Goal: Task Accomplishment & Management: Use online tool/utility

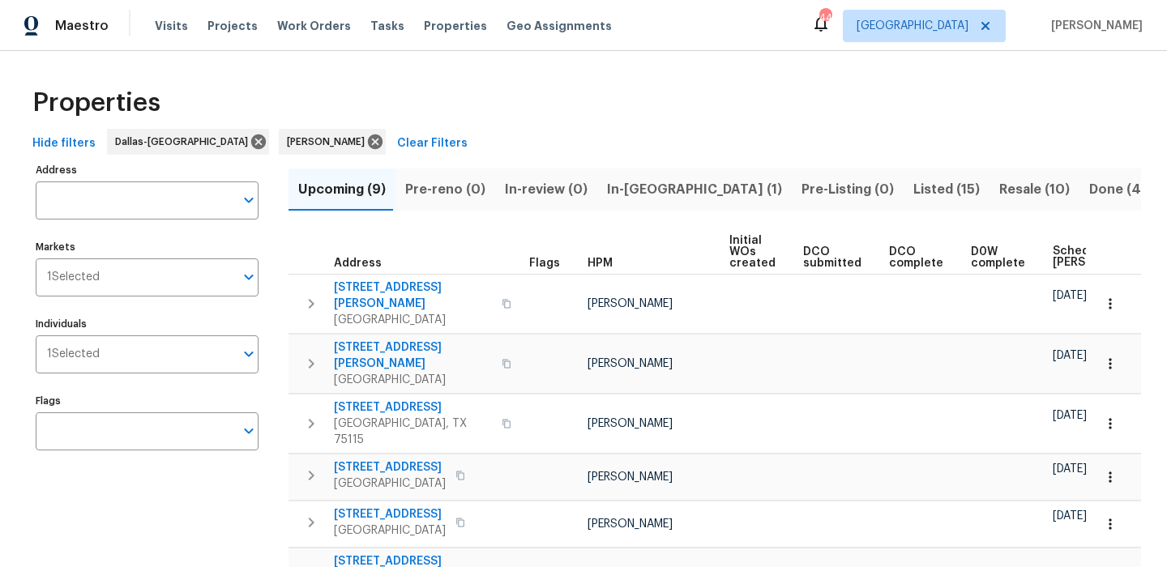
scroll to position [154, 0]
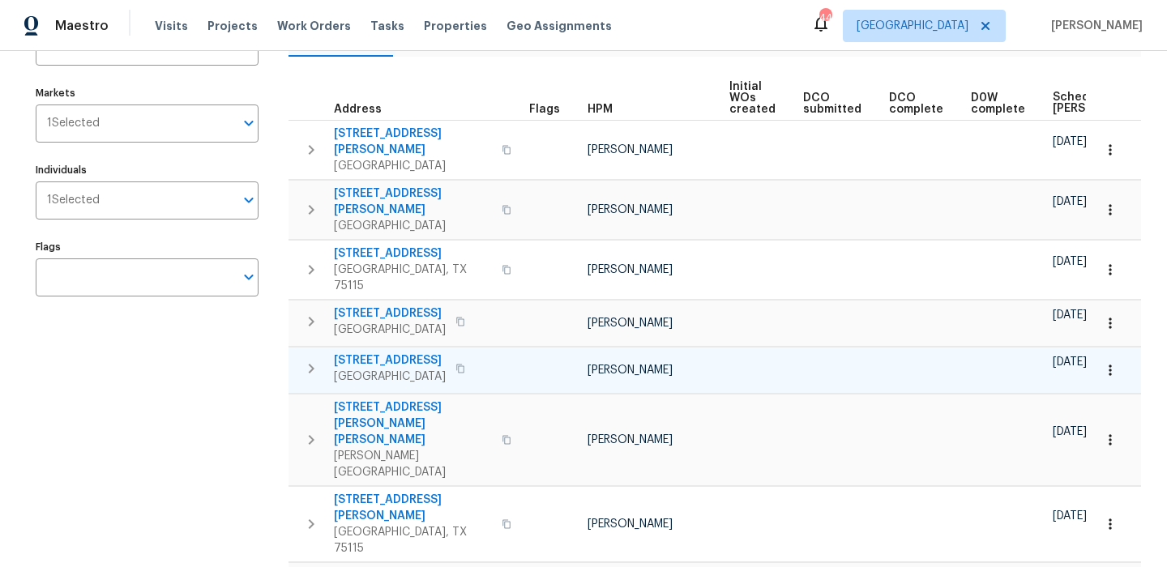
click at [1121, 353] on button "button" at bounding box center [1111, 371] width 36 height 36
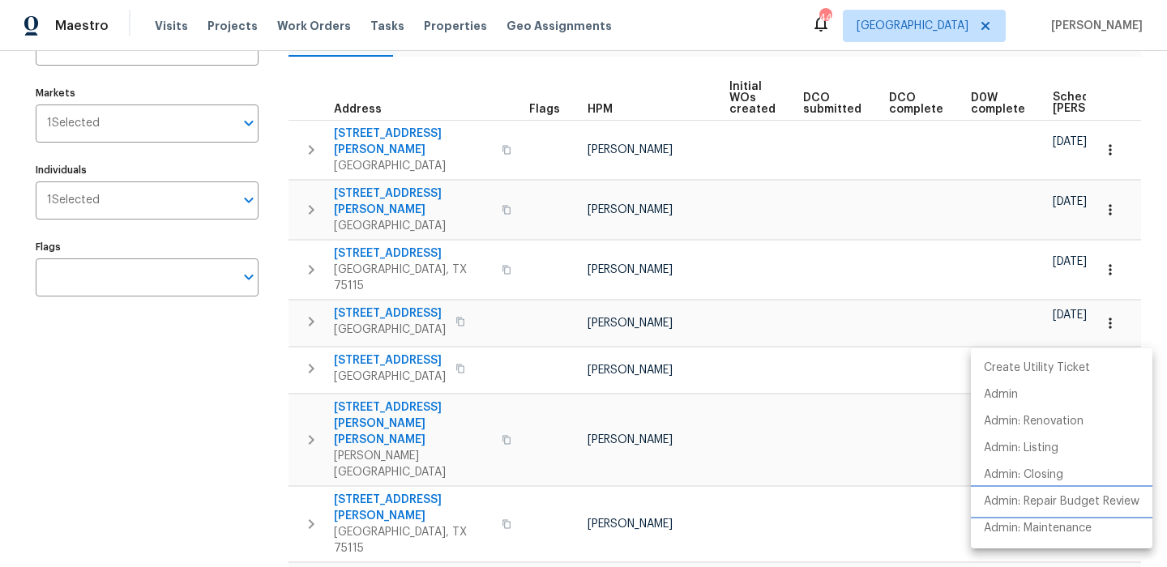
click at [1042, 497] on p "Admin: Repair Budget Review" at bounding box center [1062, 502] width 156 height 17
click at [973, 190] on div at bounding box center [583, 283] width 1167 height 567
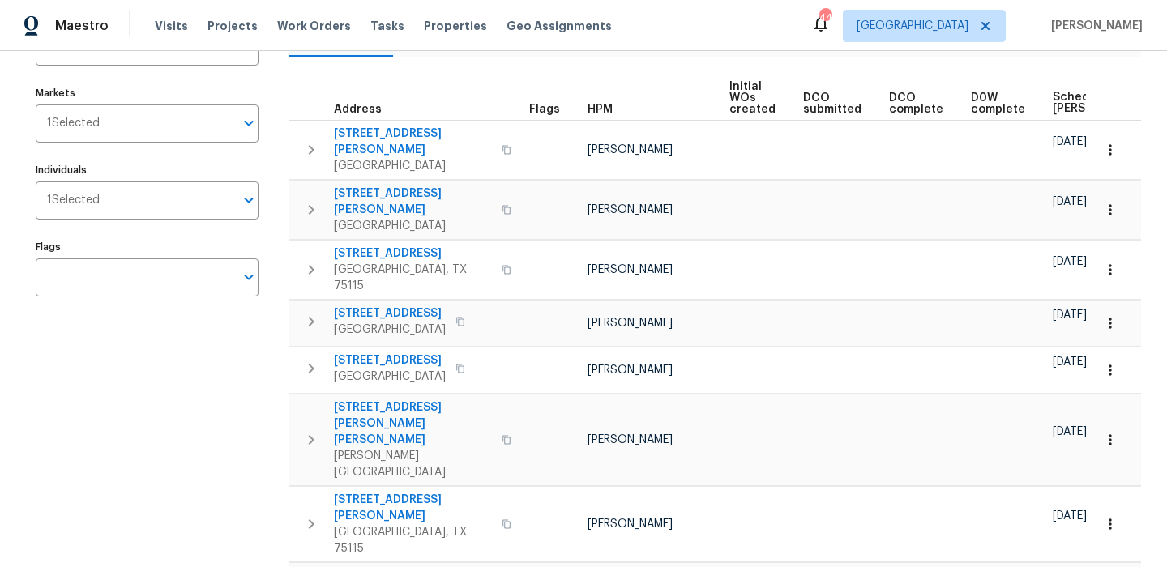
click at [1046, 107] on th "Scheduled [PERSON_NAME]" at bounding box center [1115, 98] width 139 height 45
click at [1053, 102] on span "Scheduled [PERSON_NAME]" at bounding box center [1099, 103] width 92 height 23
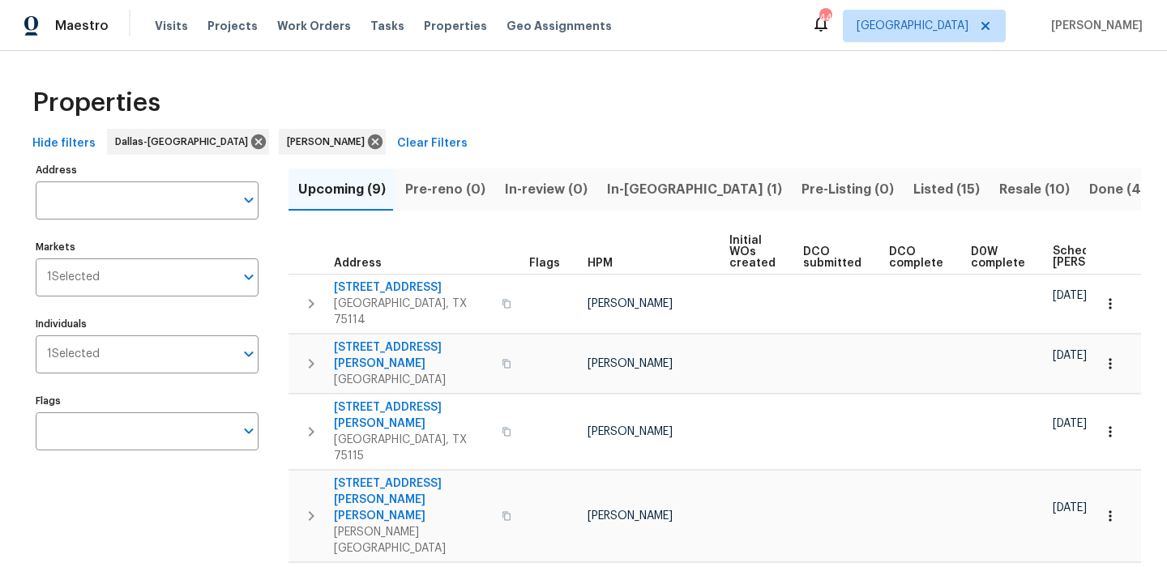
click at [1061, 255] on span "Scheduled [PERSON_NAME]" at bounding box center [1099, 257] width 92 height 23
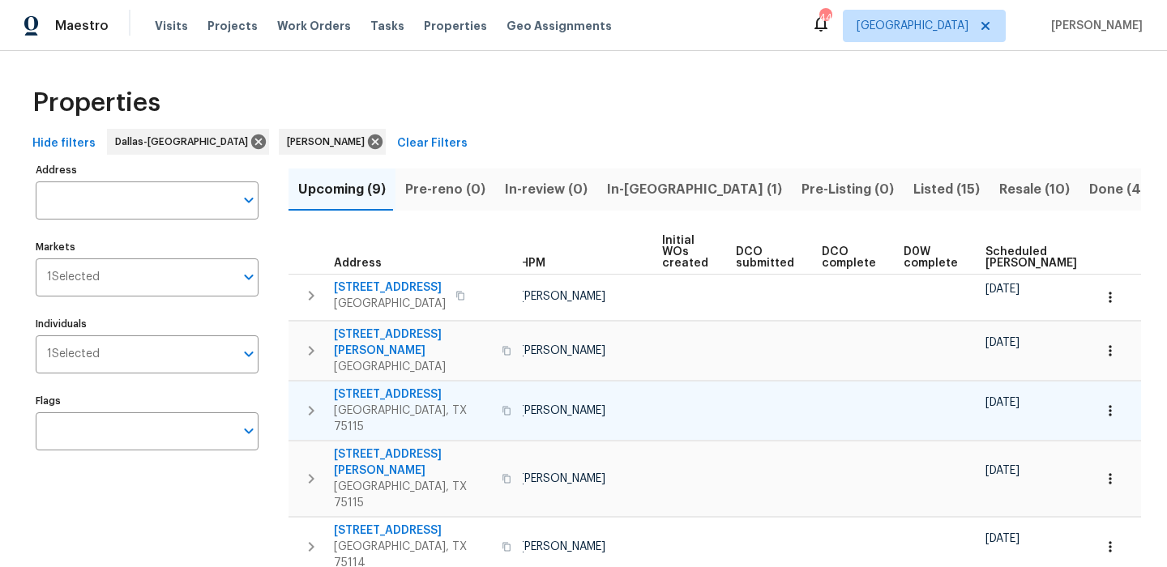
scroll to position [11, 0]
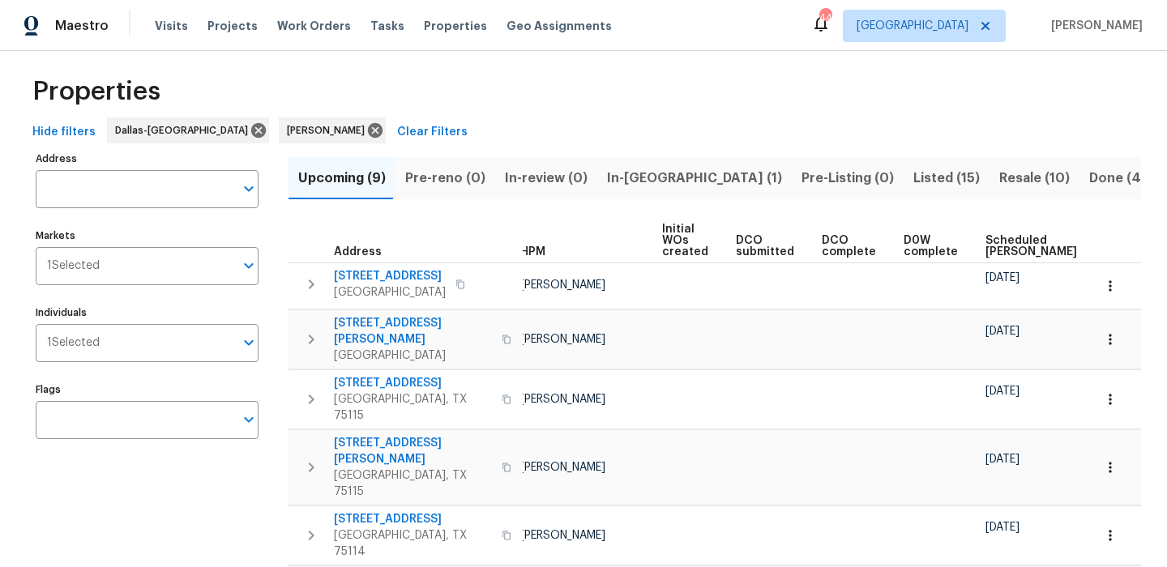
click at [1004, 238] on span "Scheduled [PERSON_NAME]" at bounding box center [1032, 246] width 92 height 23
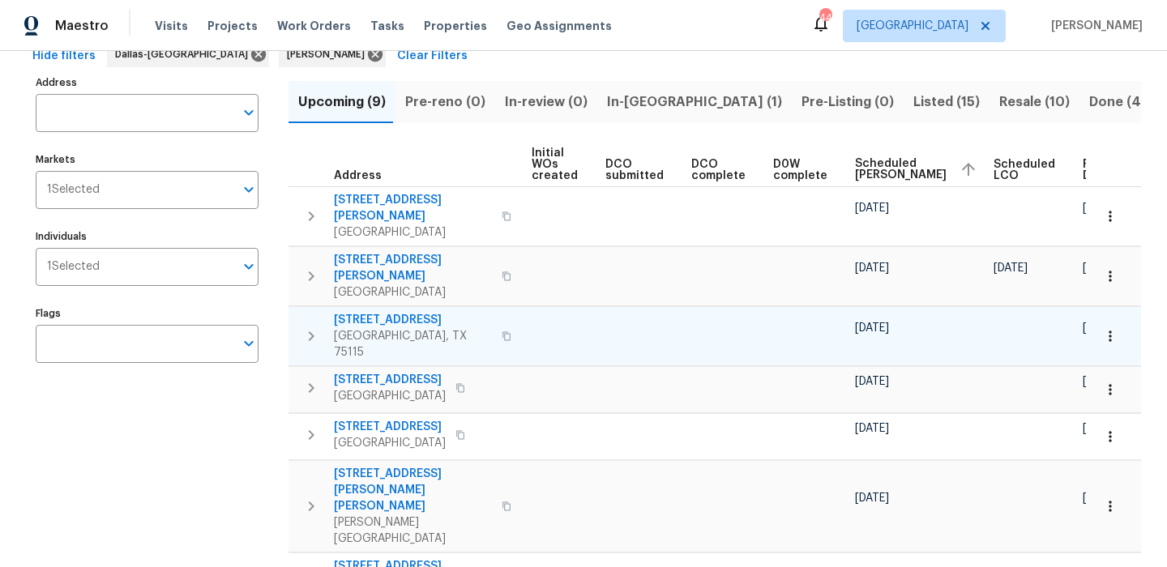
scroll to position [90, 0]
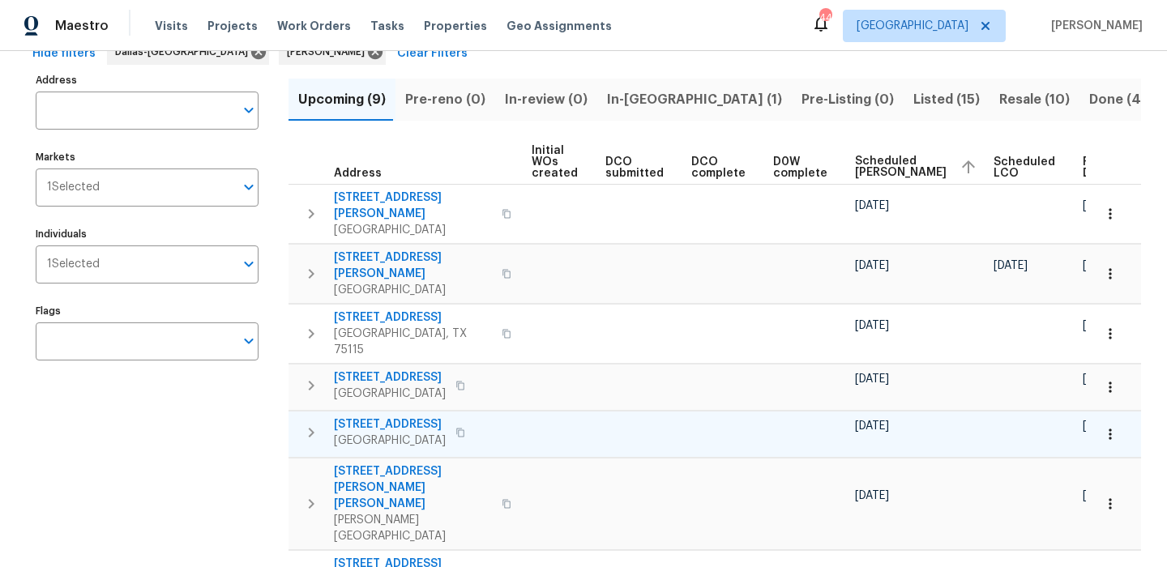
click at [409, 417] on span "[STREET_ADDRESS]" at bounding box center [390, 425] width 112 height 16
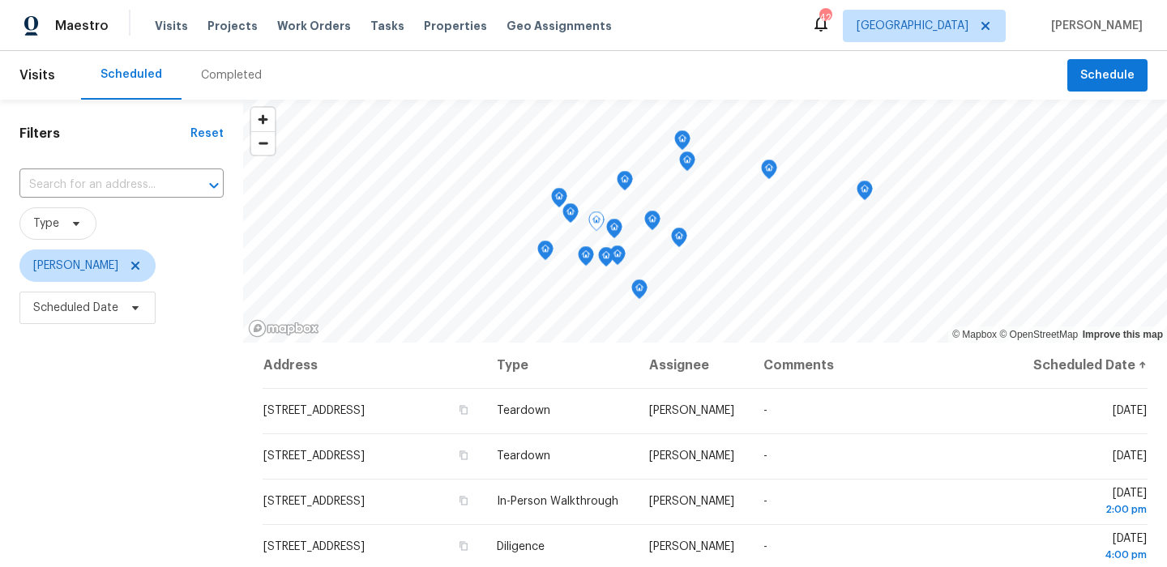
scroll to position [23, 0]
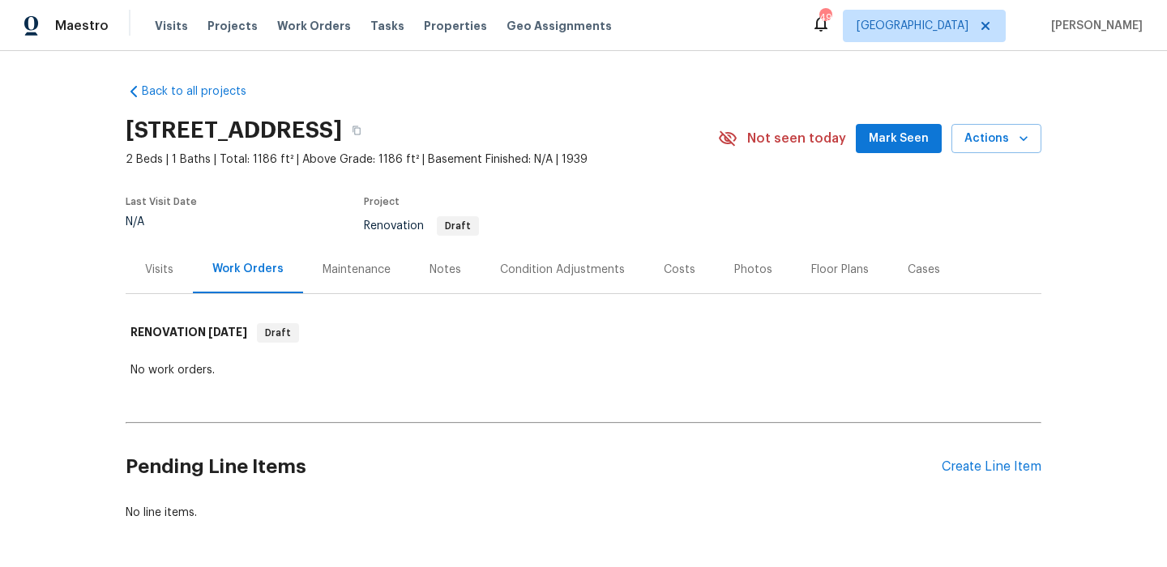
click at [610, 268] on div "Condition Adjustments" at bounding box center [562, 270] width 125 height 16
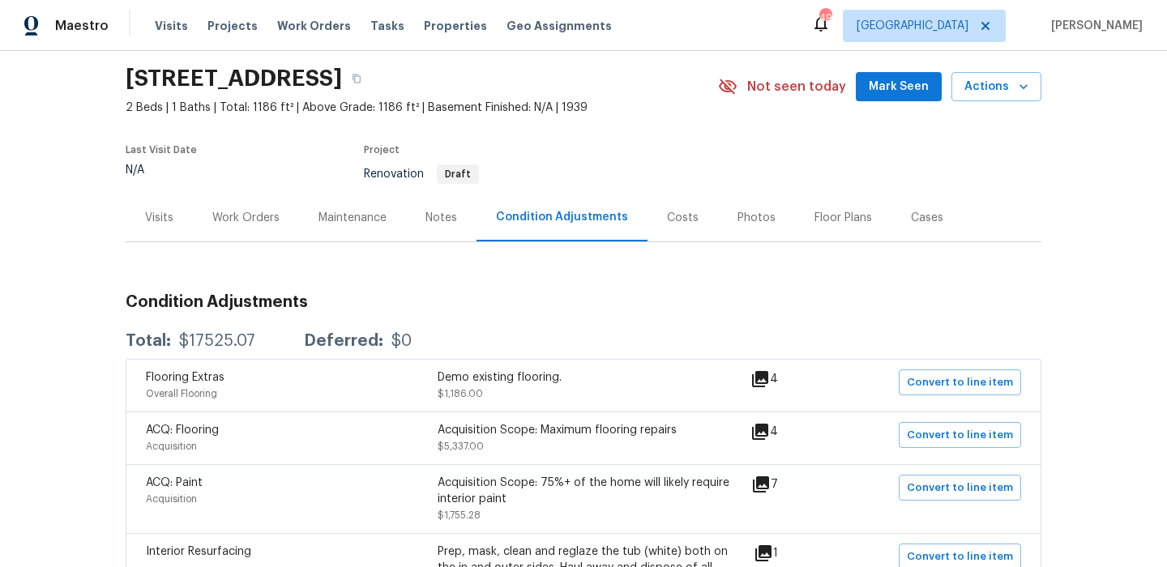
scroll to position [92, 0]
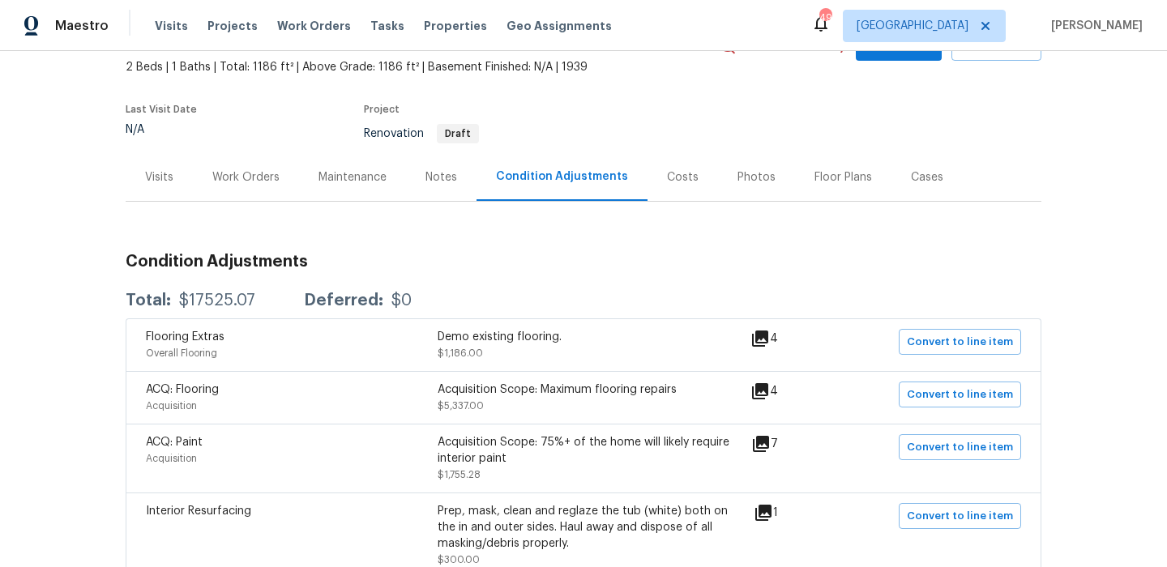
click at [672, 193] on div "Costs" at bounding box center [683, 177] width 71 height 48
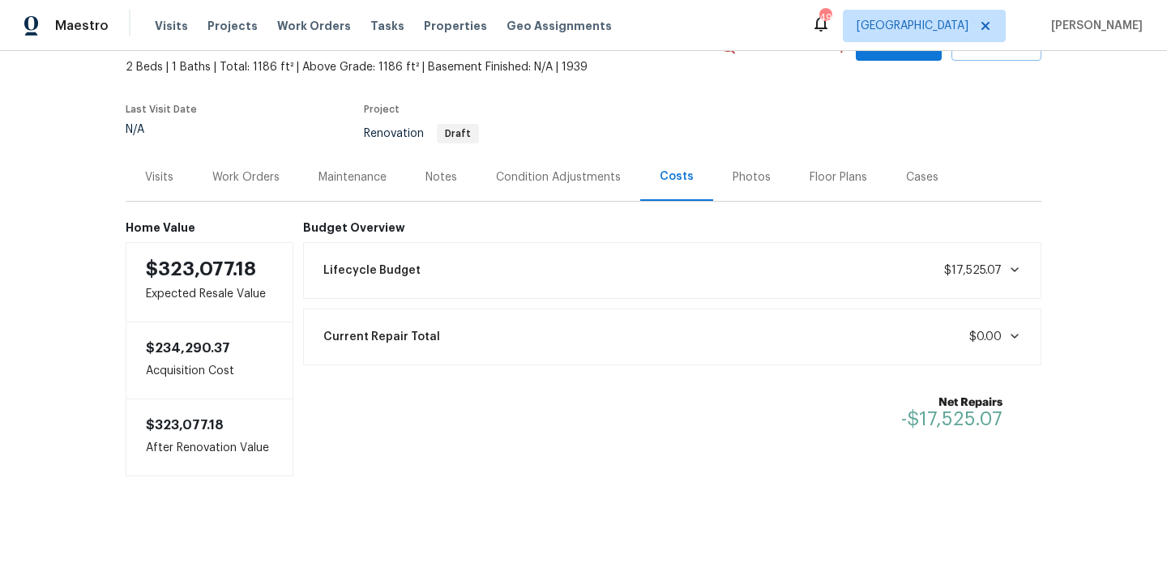
click at [566, 172] on div "Condition Adjustments" at bounding box center [558, 177] width 125 height 16
